Goal: Task Accomplishment & Management: Manage account settings

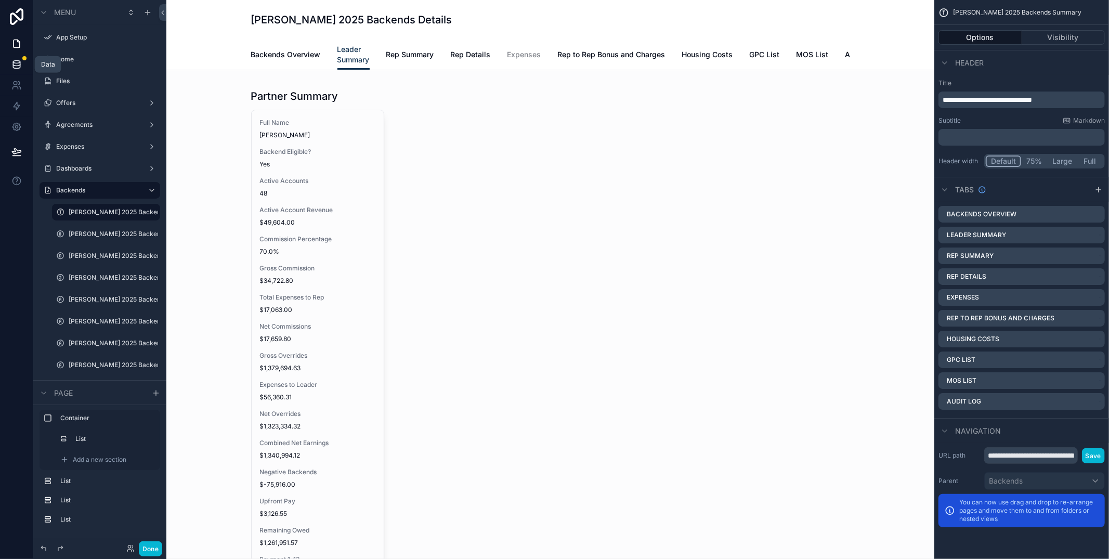
click at [20, 65] on icon at bounding box center [16, 66] width 7 height 4
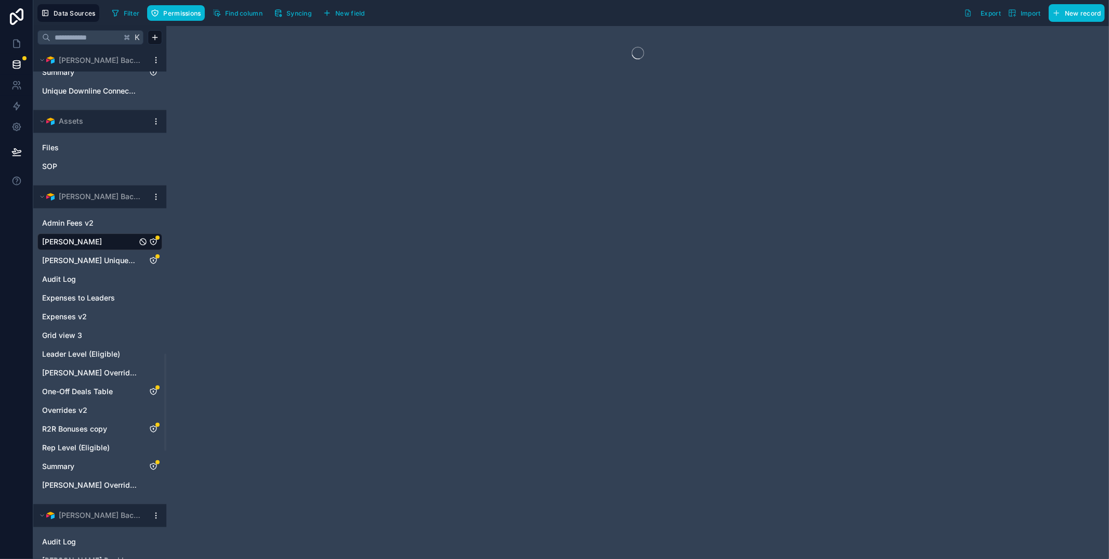
scroll to position [1591, 0]
click at [154, 246] on icon "Andrew Moffat" at bounding box center [153, 245] width 8 height 8
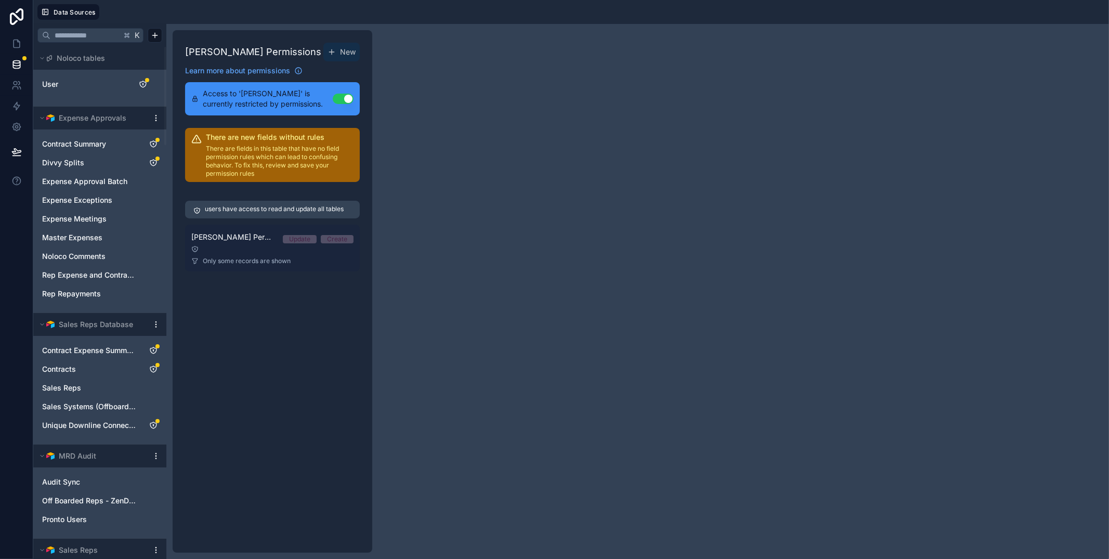
click at [240, 251] on div at bounding box center [272, 248] width 162 height 7
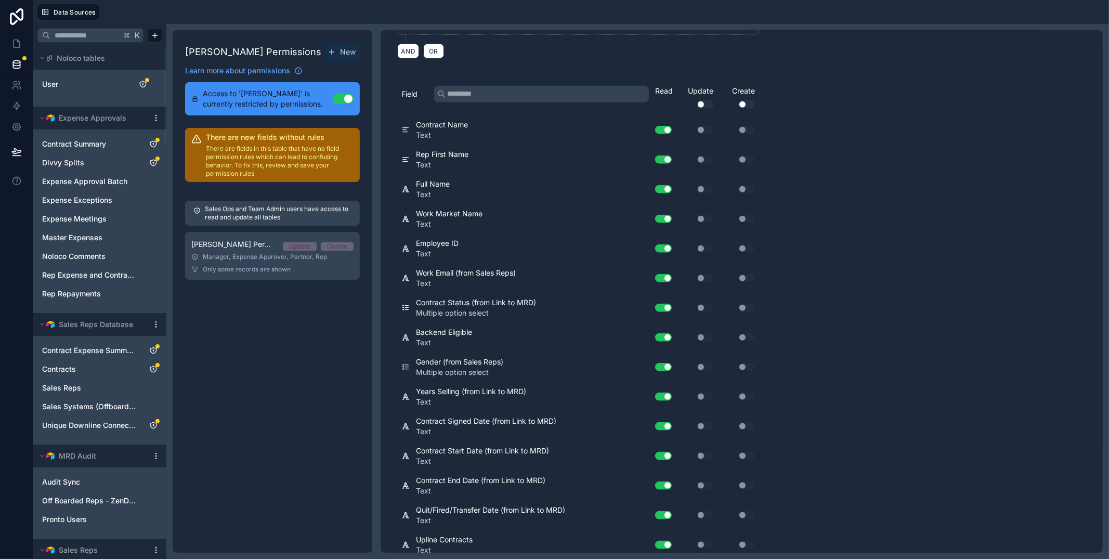
scroll to position [908, 0]
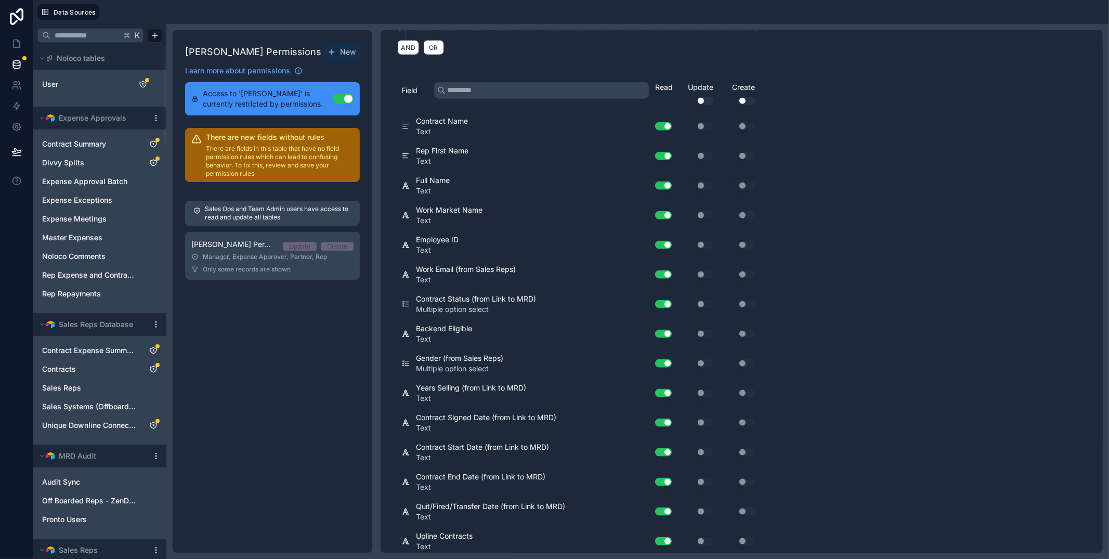
click at [241, 150] on p "There are fields in this table that have no field permission rules which can le…" at bounding box center [280, 160] width 148 height 33
click at [242, 147] on p "There are fields in this table that have no field permission rules which can le…" at bounding box center [280, 160] width 148 height 33
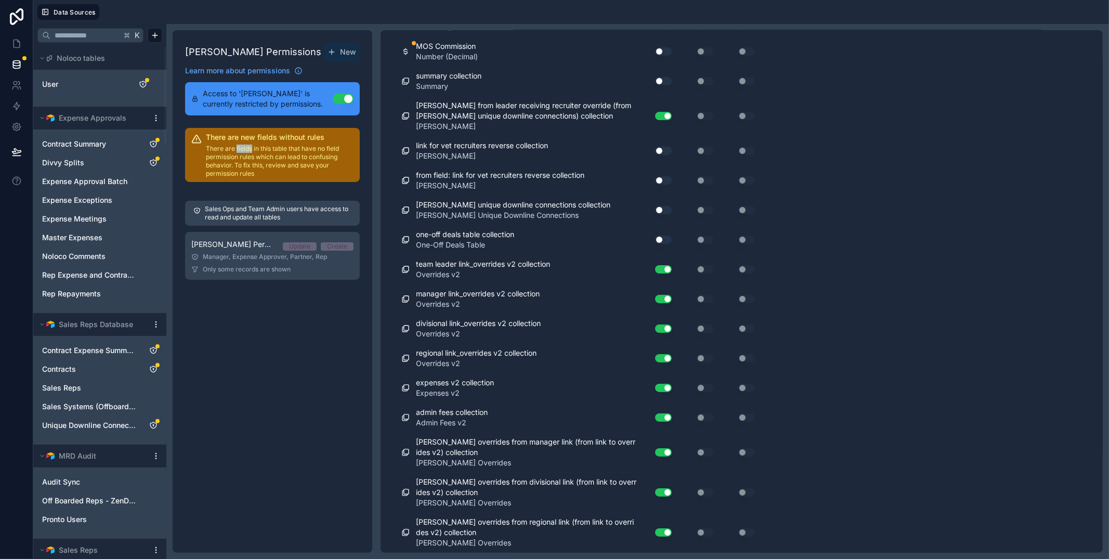
scroll to position [6145, 0]
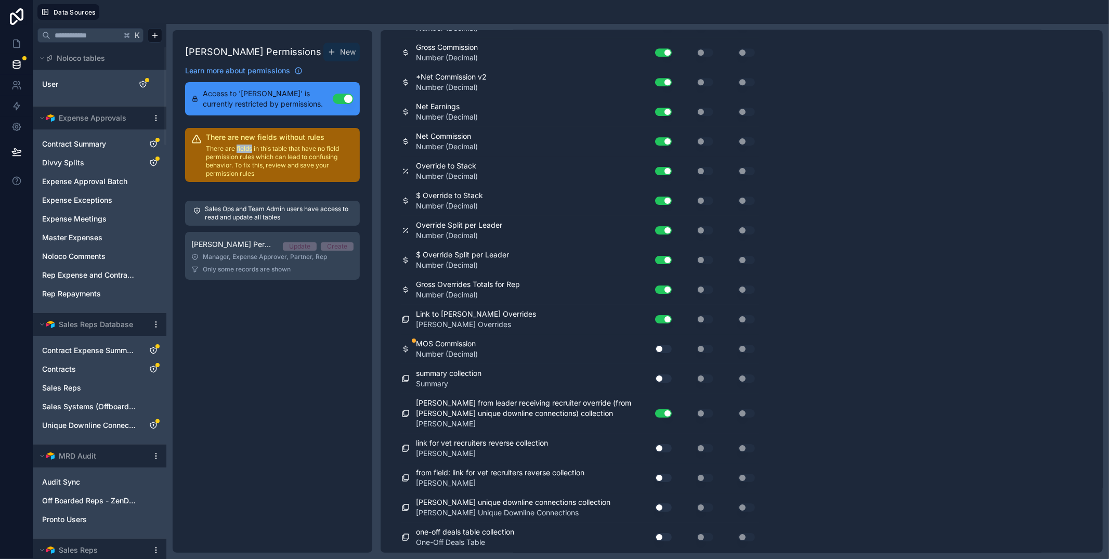
click at [665, 353] on button "Use setting" at bounding box center [663, 349] width 17 height 8
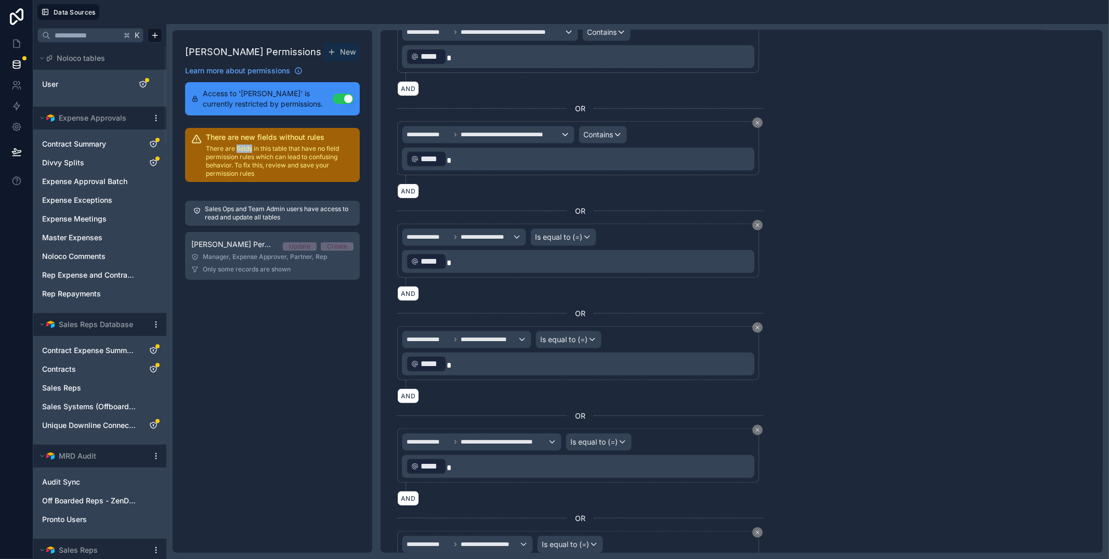
scroll to position [0, 0]
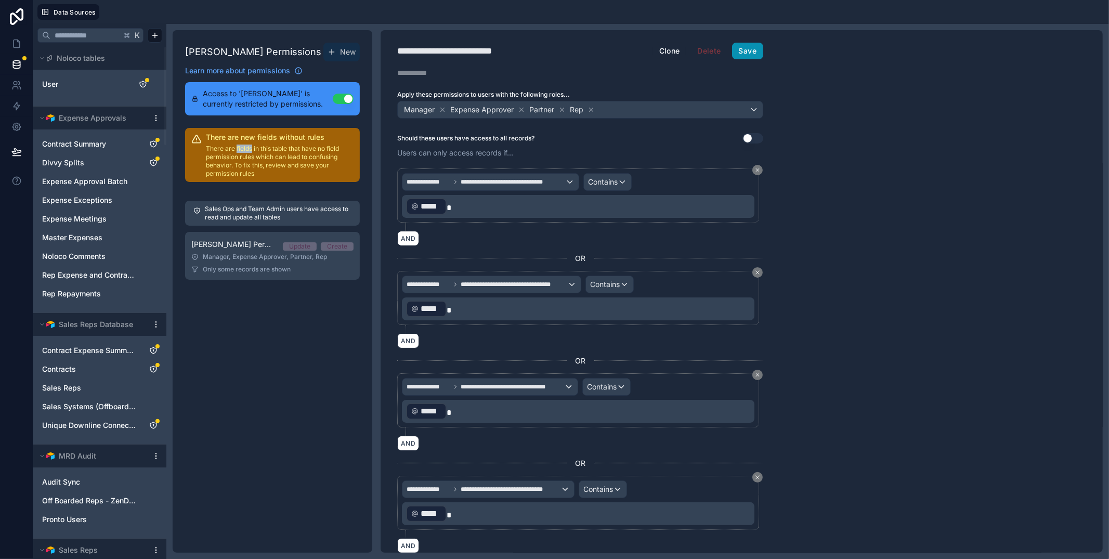
click at [734, 47] on button "Save" at bounding box center [747, 51] width 31 height 17
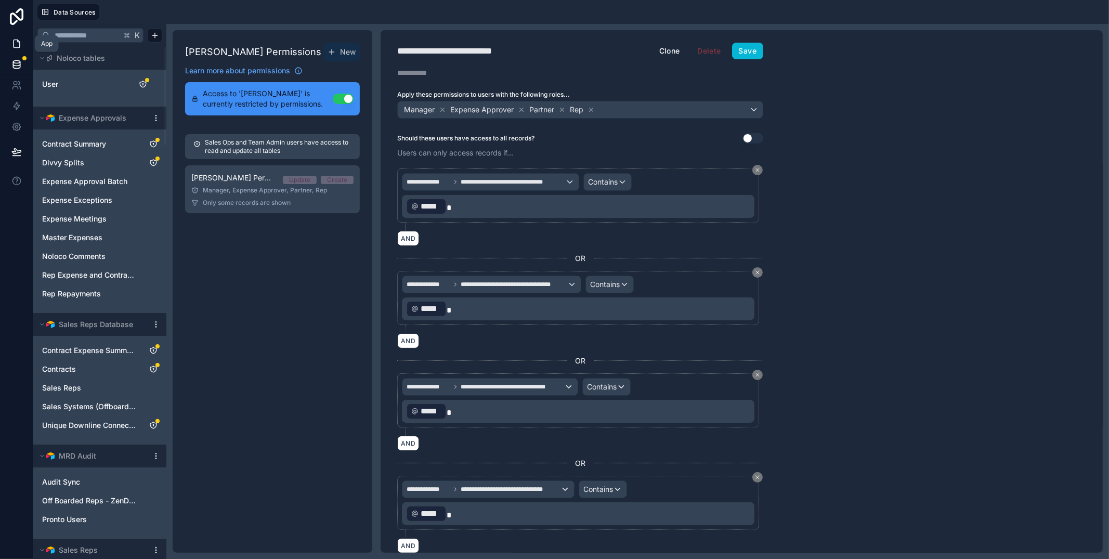
click at [17, 42] on icon at bounding box center [16, 43] width 10 height 10
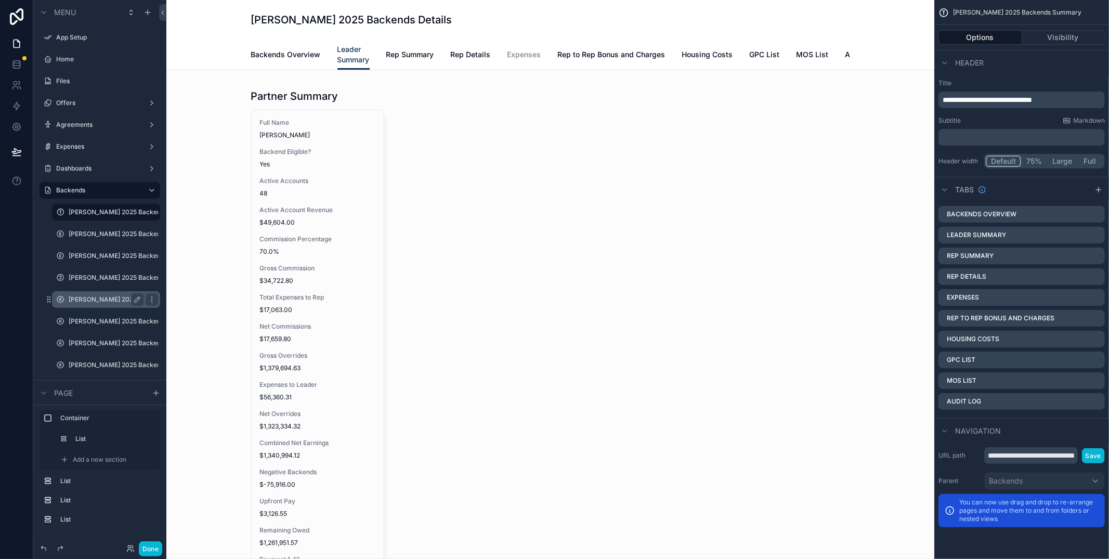
click at [102, 295] on label "[PERSON_NAME] 2025 Backends" at bounding box center [106, 299] width 75 height 8
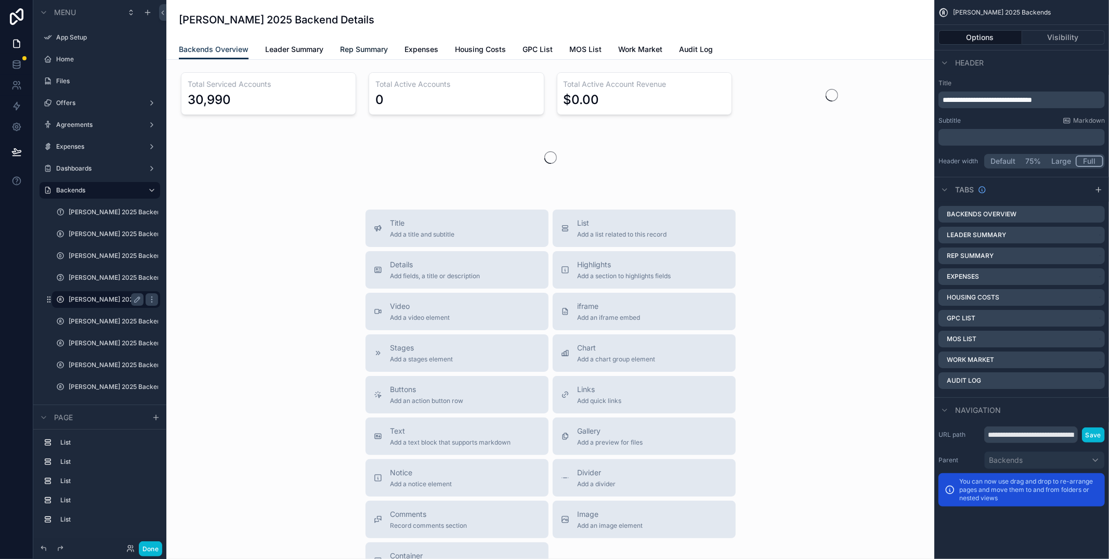
click at [344, 52] on span "Rep Summary" at bounding box center [364, 49] width 48 height 10
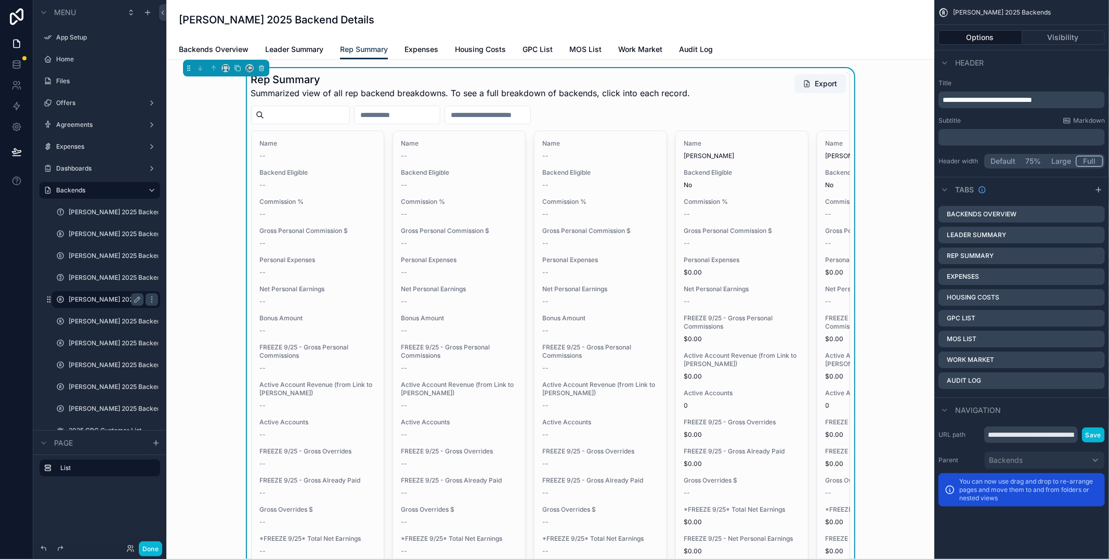
click at [298, 112] on input "scrollable content" at bounding box center [306, 115] width 85 height 15
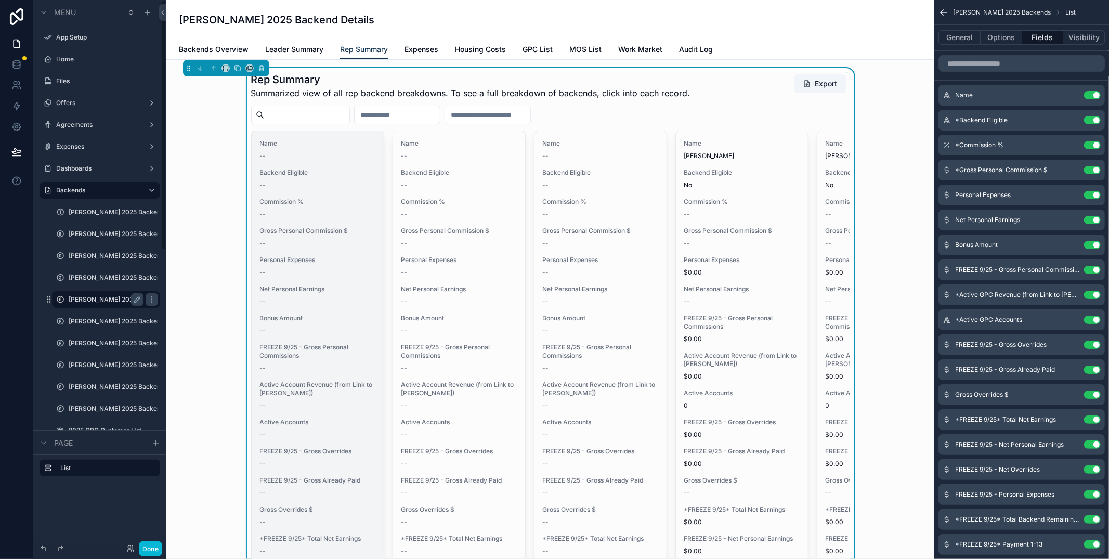
type input "**********"
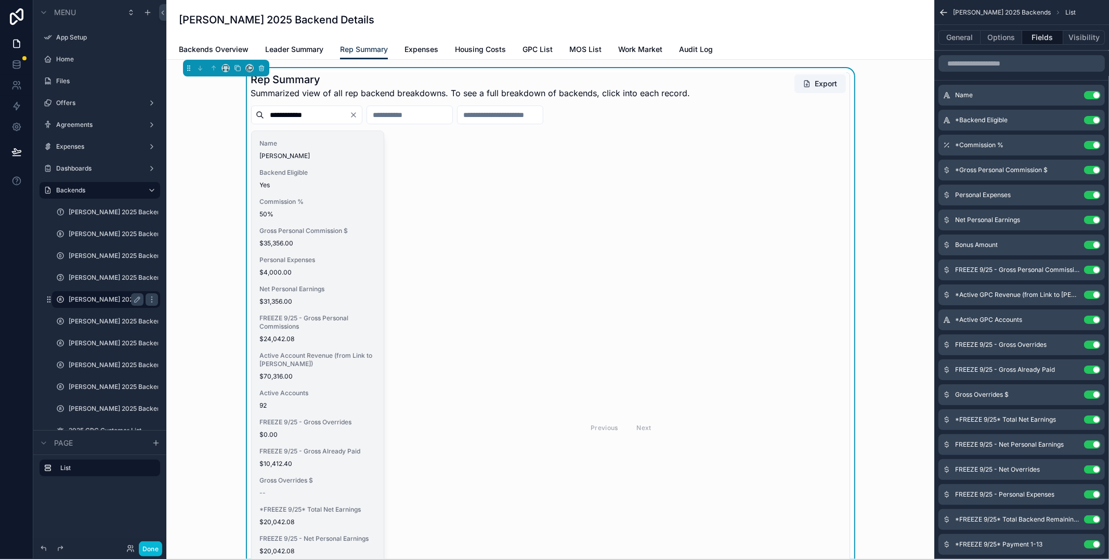
scroll to position [111, 0]
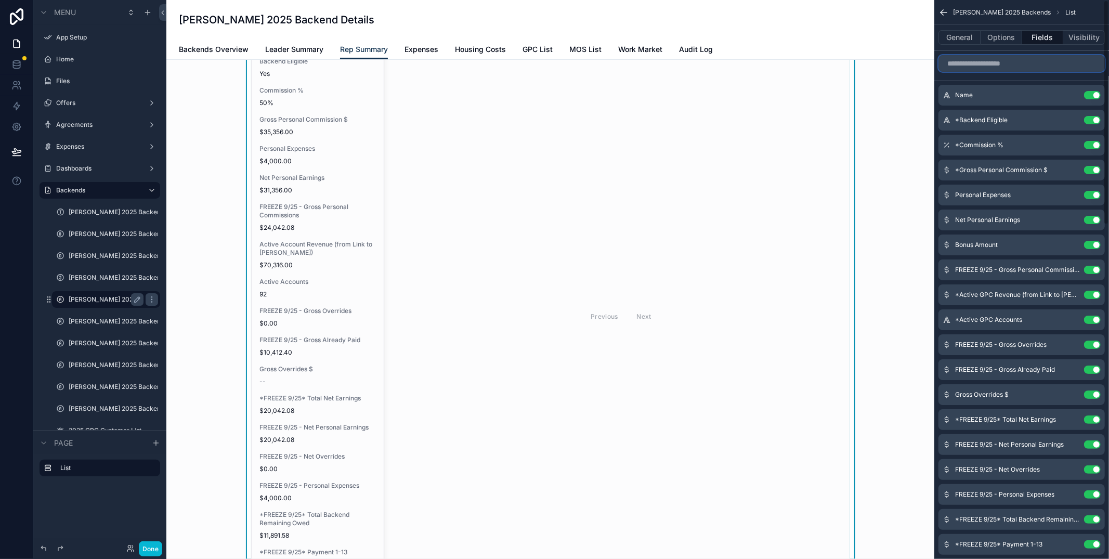
click at [979, 69] on input "scrollable content" at bounding box center [1021, 63] width 166 height 17
type input "*"
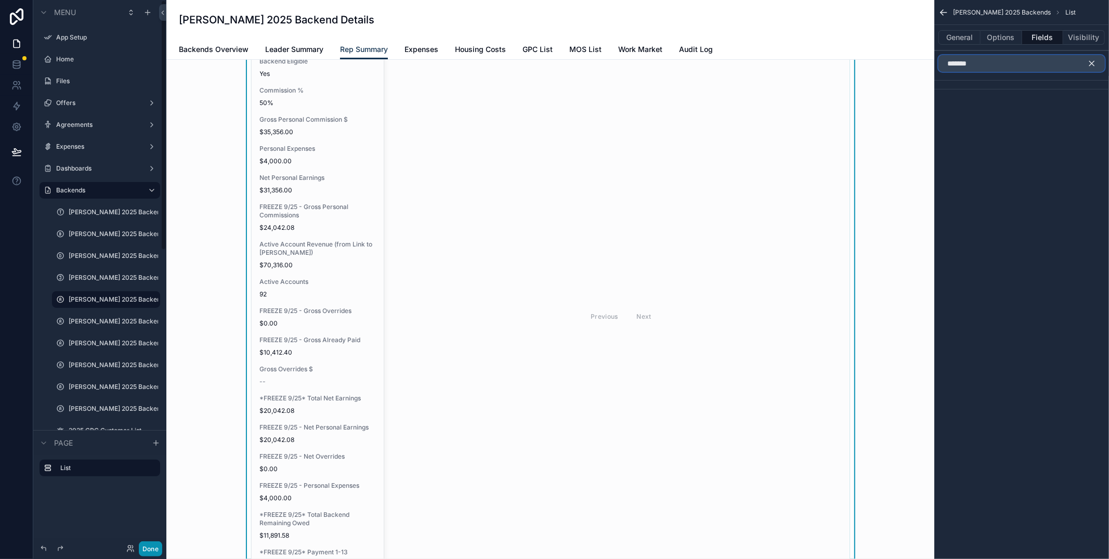
type input "*******"
click at [144, 549] on button "Done" at bounding box center [150, 548] width 23 height 15
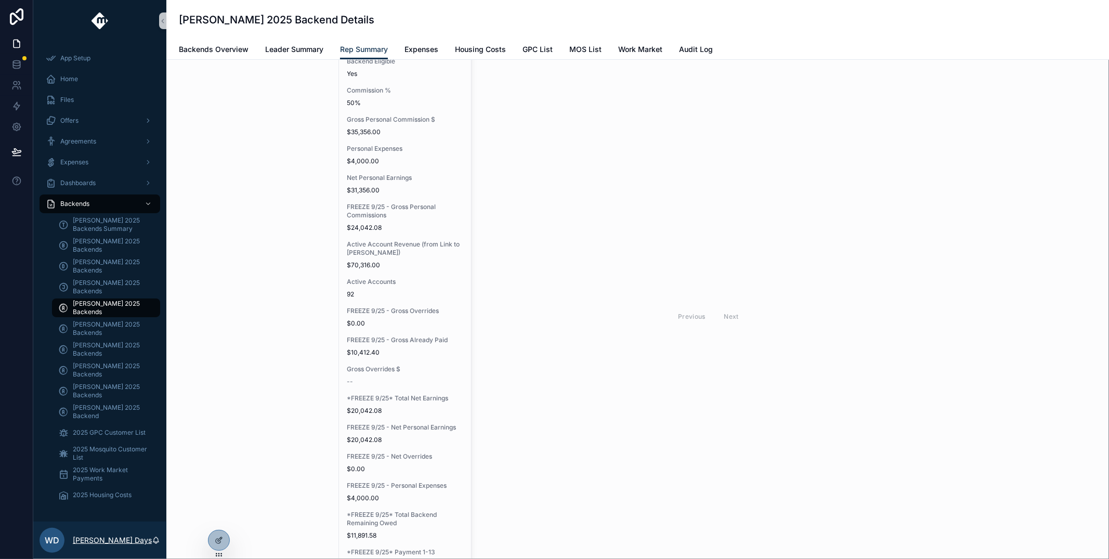
click at [103, 540] on p "[PERSON_NAME] Days" at bounding box center [112, 540] width 79 height 10
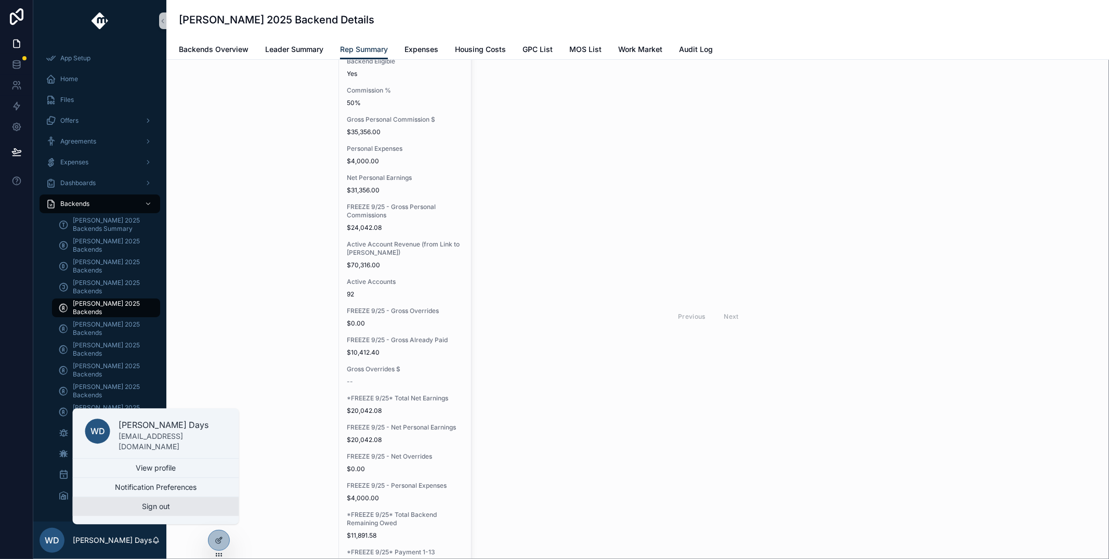
click at [143, 514] on button "Sign out" at bounding box center [156, 506] width 166 height 19
